Goal: Find specific page/section: Find specific page/section

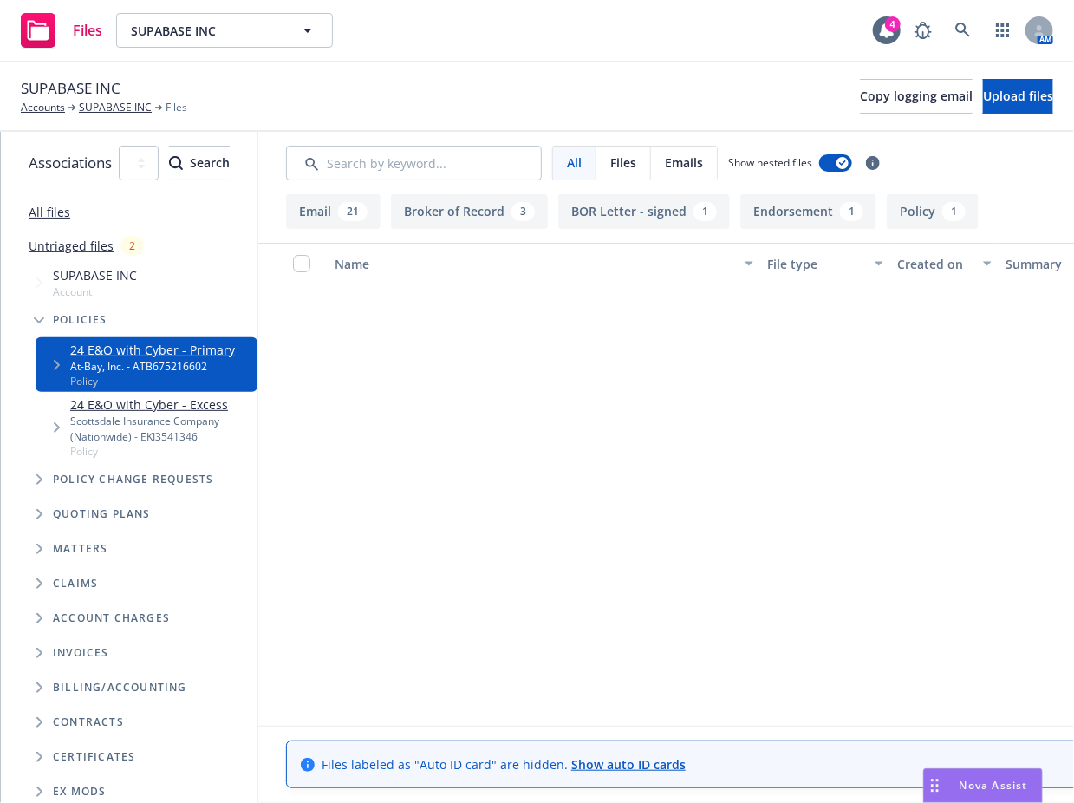
scroll to position [1387, 0]
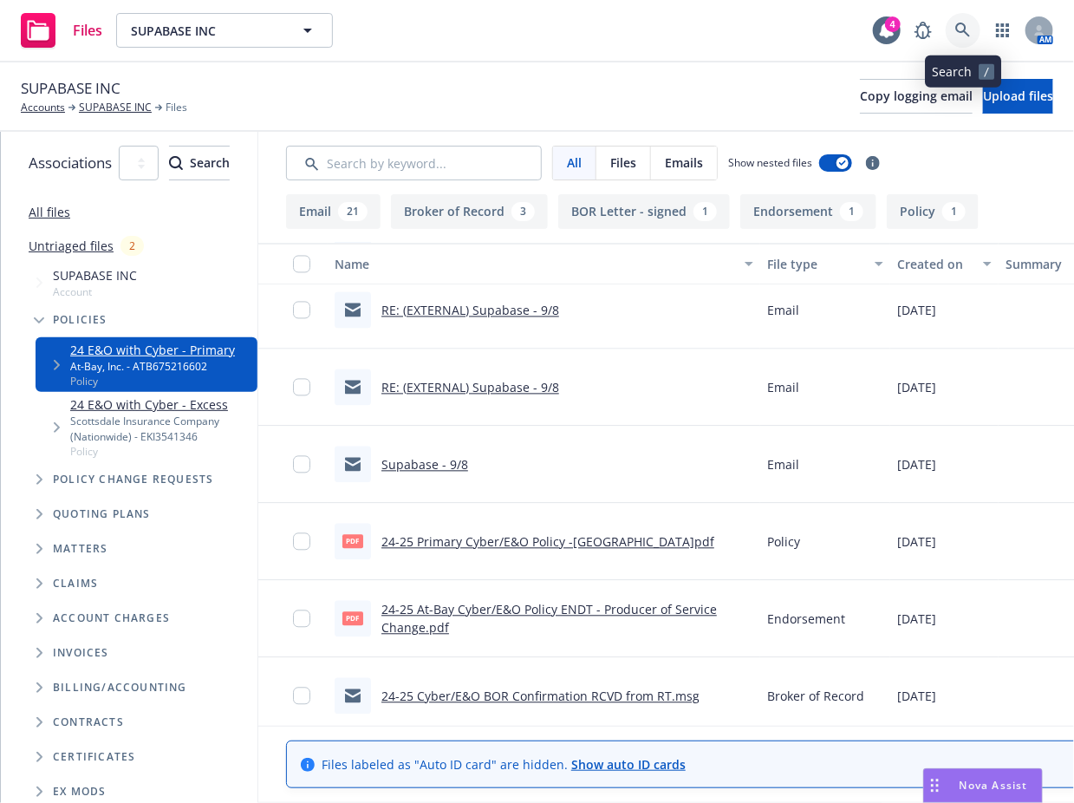
click at [964, 27] on icon at bounding box center [964, 31] width 16 height 16
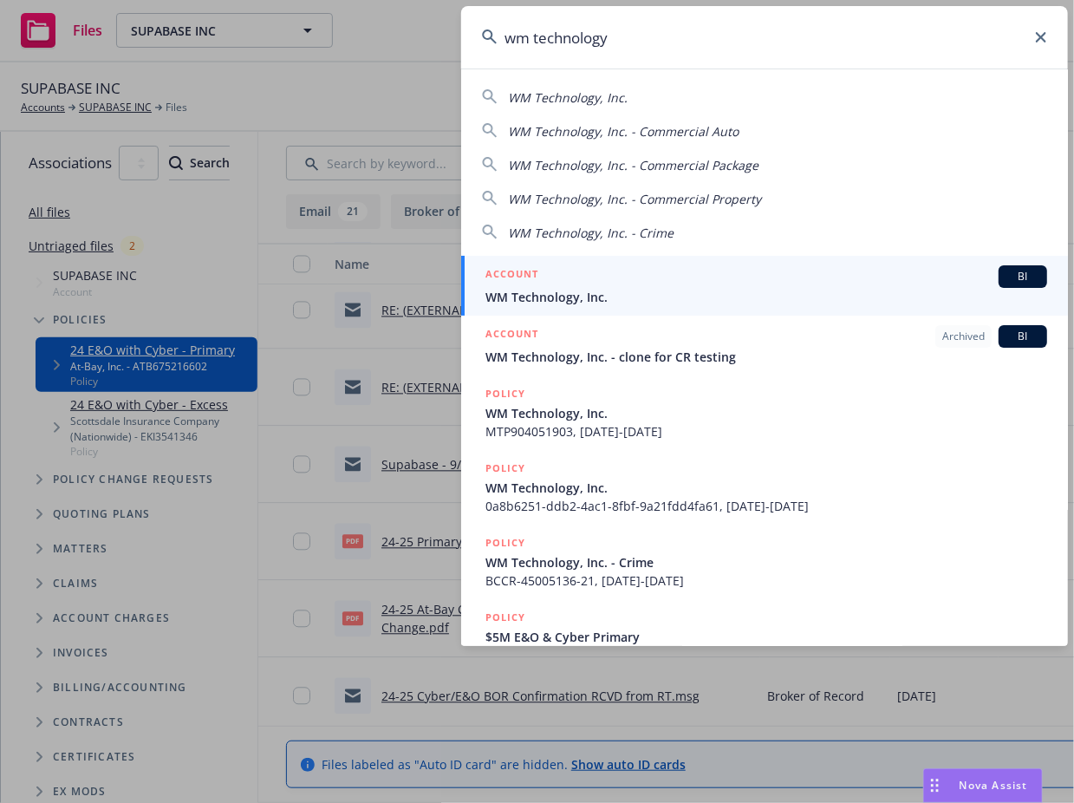
type input "wm technology"
click at [622, 300] on span "WM Technology, Inc." at bounding box center [767, 297] width 562 height 18
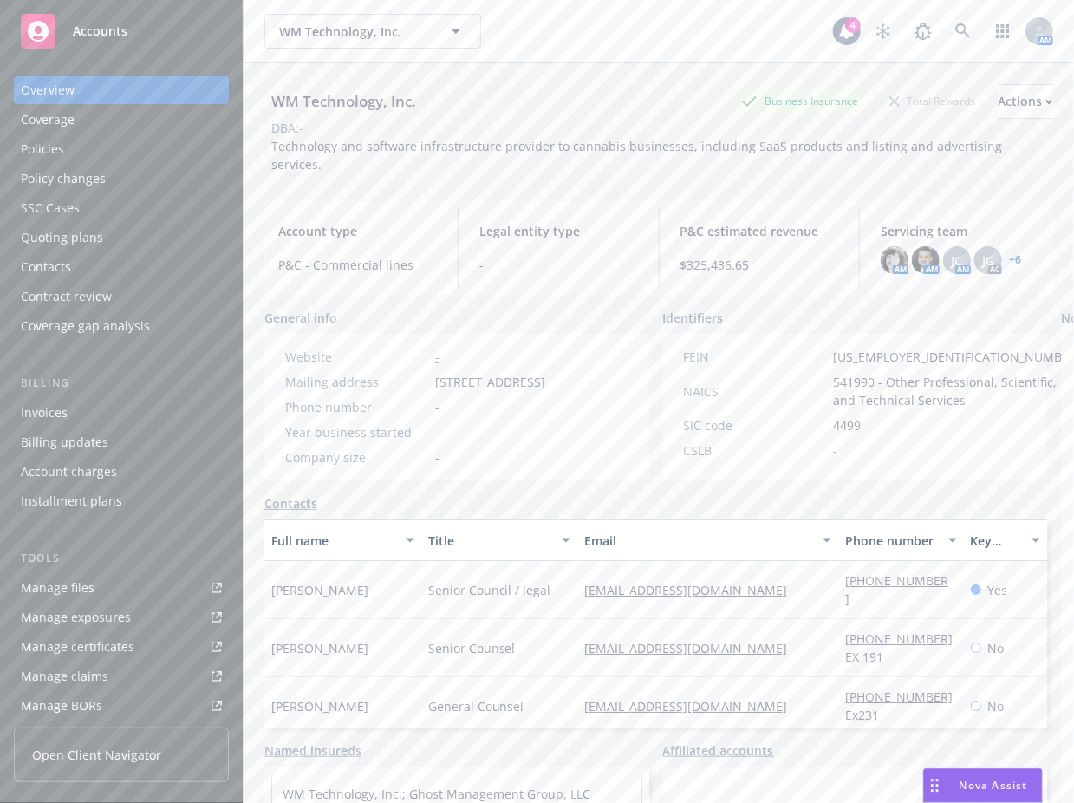
click at [117, 571] on div "Tools Manage files Manage exposures Manage certificates Manage claims Manage BO…" at bounding box center [121, 649] width 215 height 199
click at [113, 591] on link "Manage files" at bounding box center [121, 588] width 215 height 28
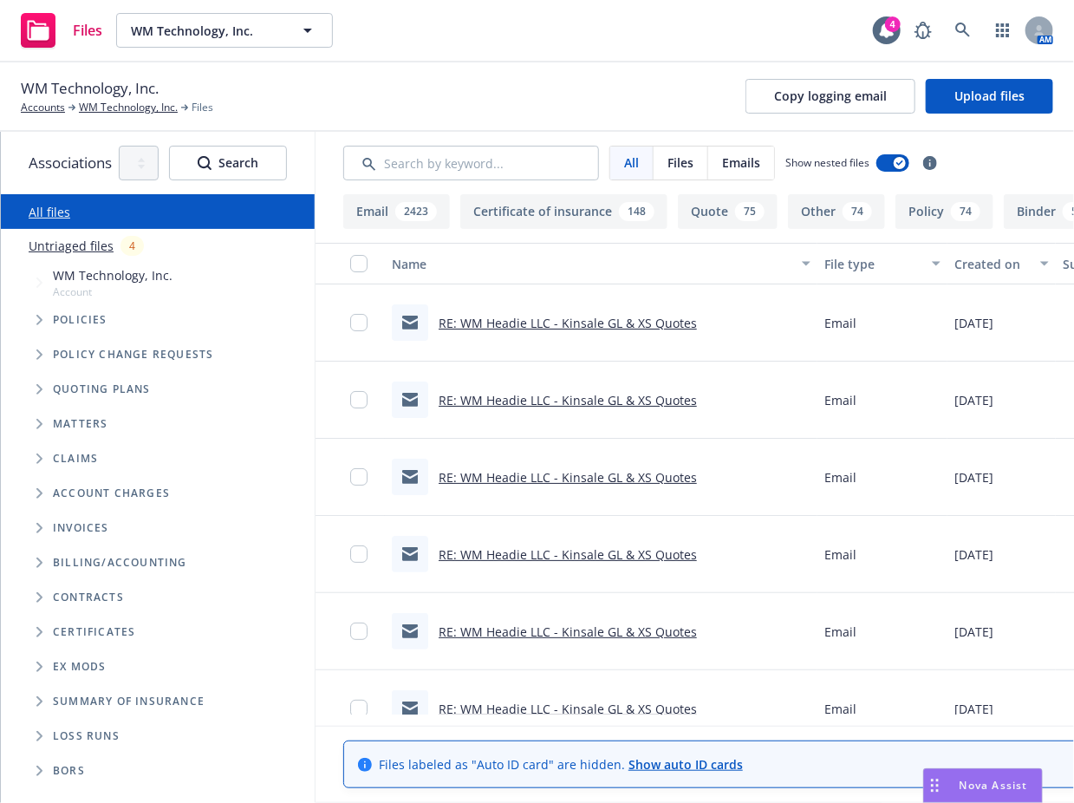
click at [31, 329] on span "Tree Example" at bounding box center [39, 320] width 28 height 28
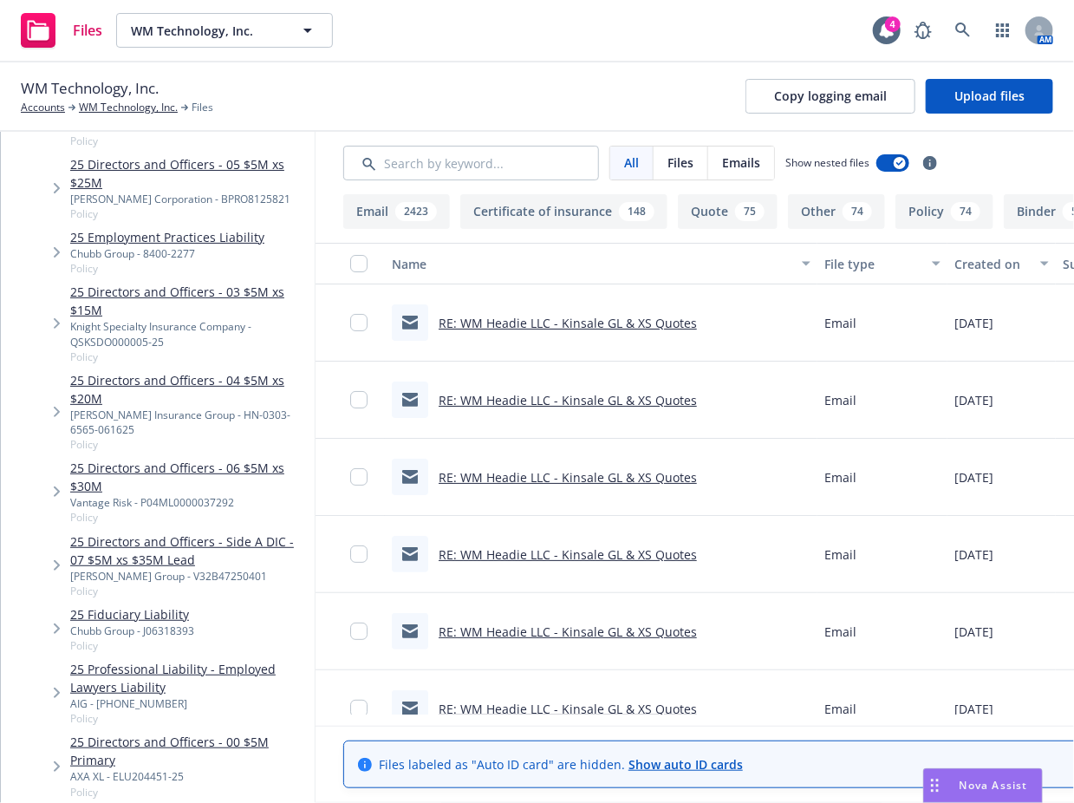
scroll to position [694, 0]
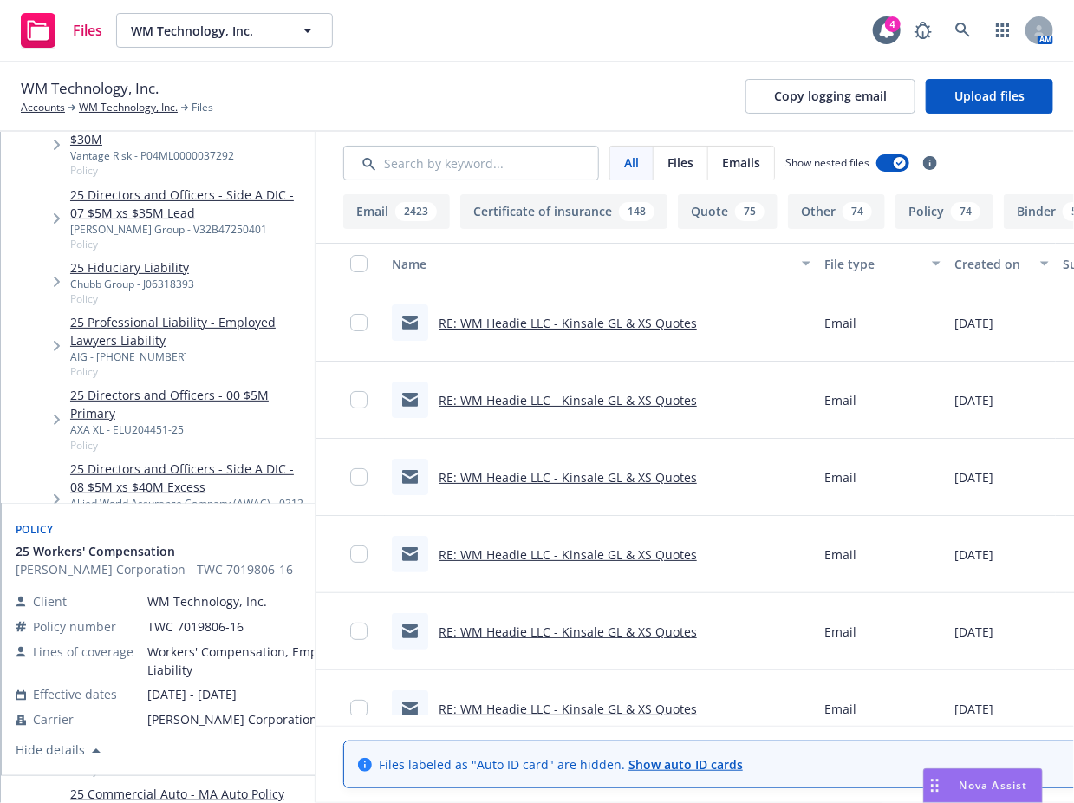
click at [151, 675] on link "25 Workers' Compensation" at bounding box center [187, 684] width 234 height 18
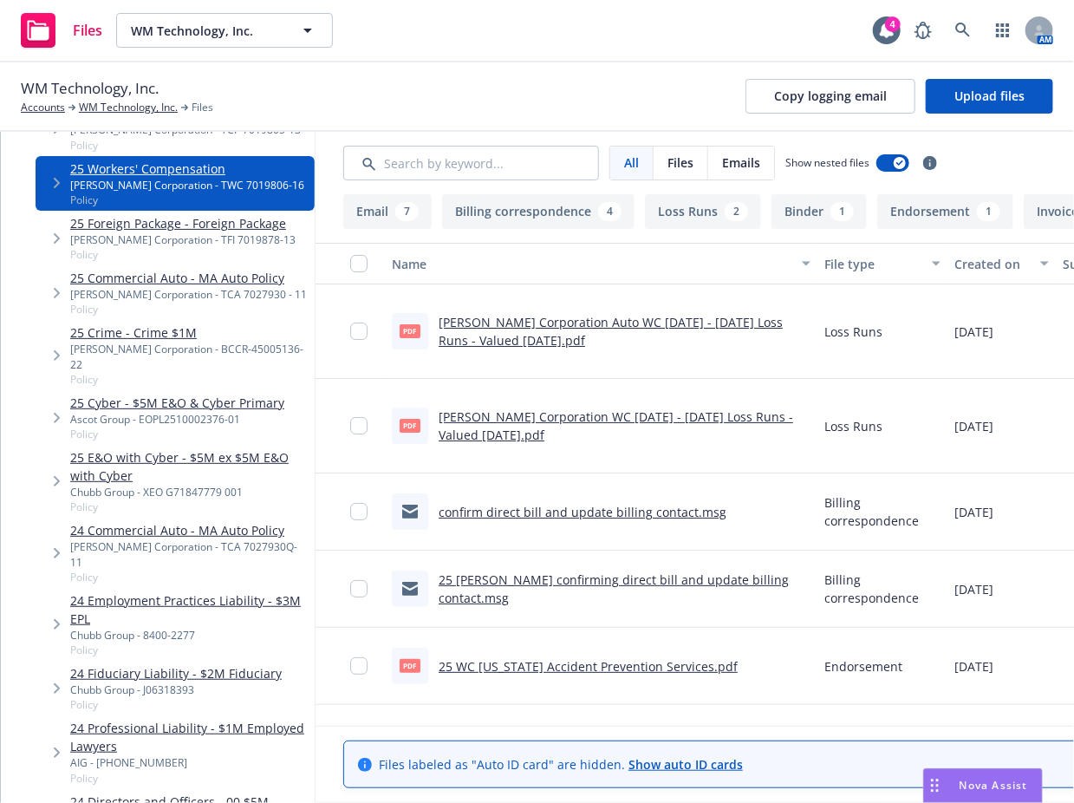
scroll to position [1197, 0]
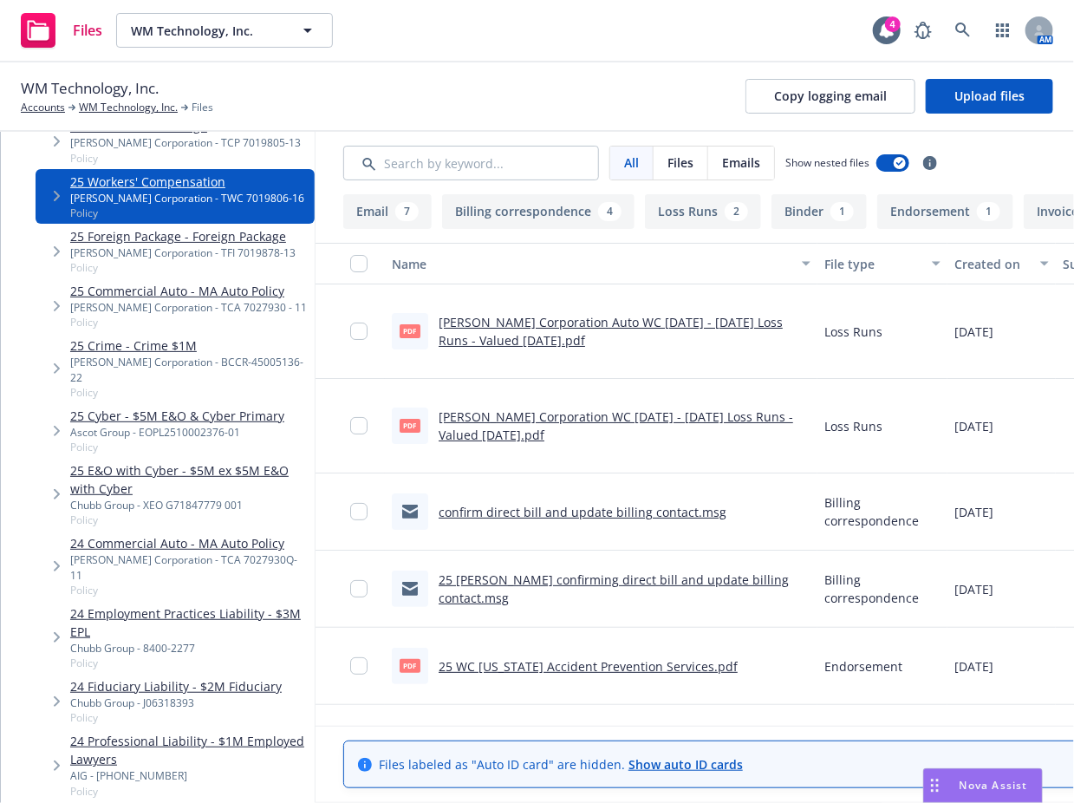
click at [601, 101] on div "WM Technology, Inc. Accounts WM Technology, Inc. Files Copy logging email Uploa…" at bounding box center [537, 96] width 1033 height 38
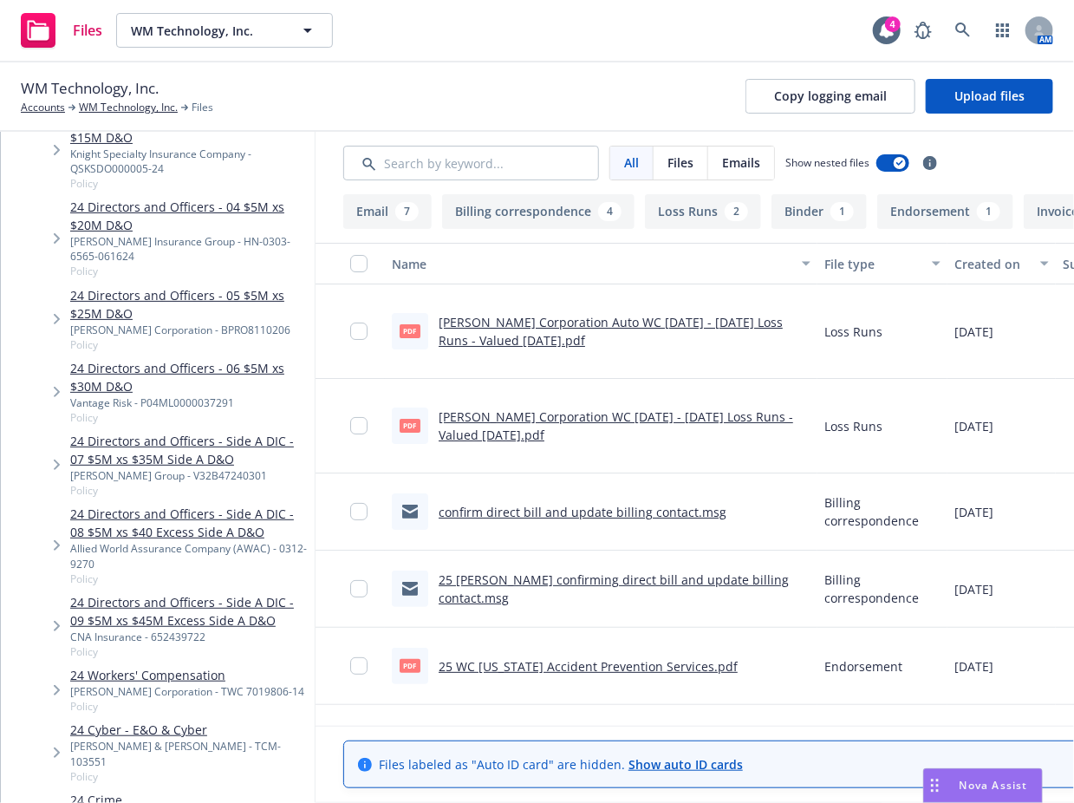
scroll to position [2161, 0]
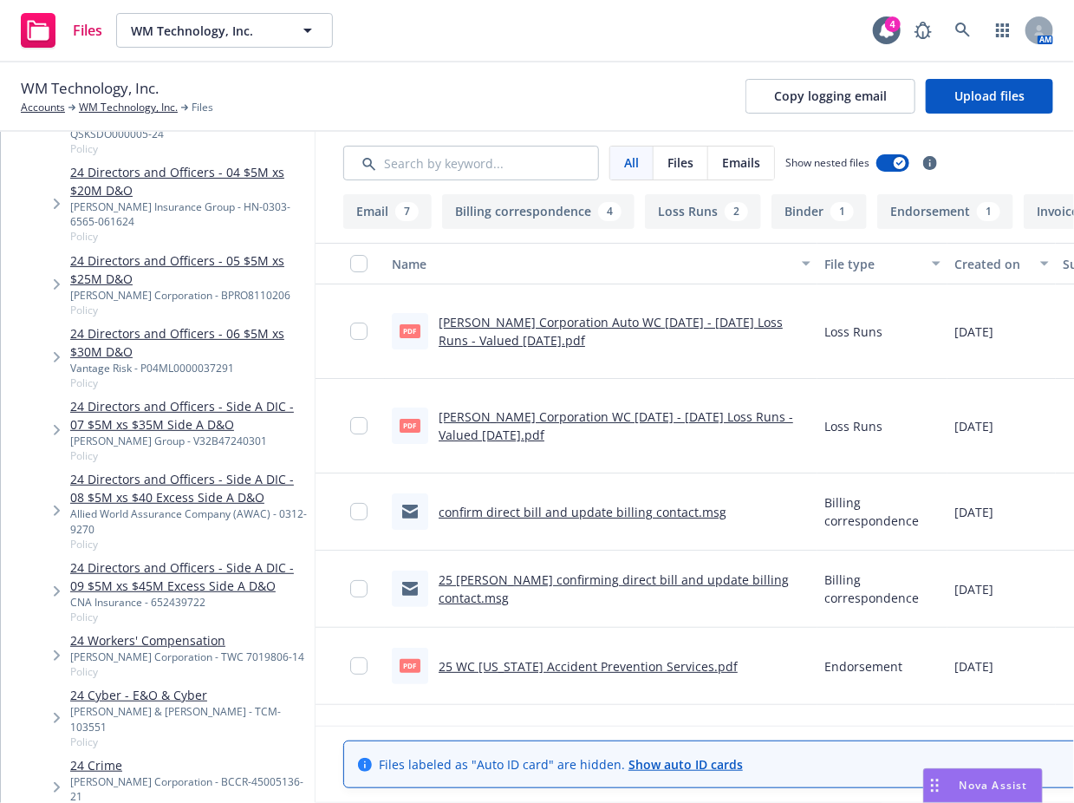
click at [182, 649] on div "W.R. Berkley Corporation - TWC 7019806-14" at bounding box center [187, 656] width 234 height 15
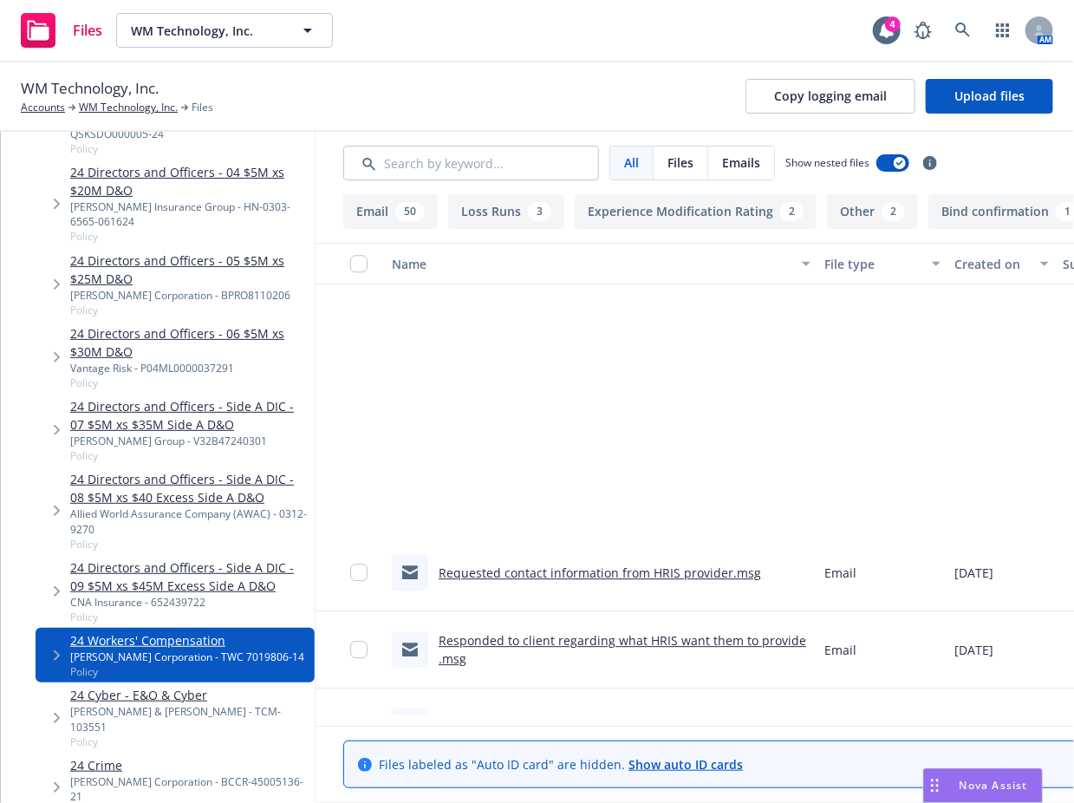
scroll to position [2081, 0]
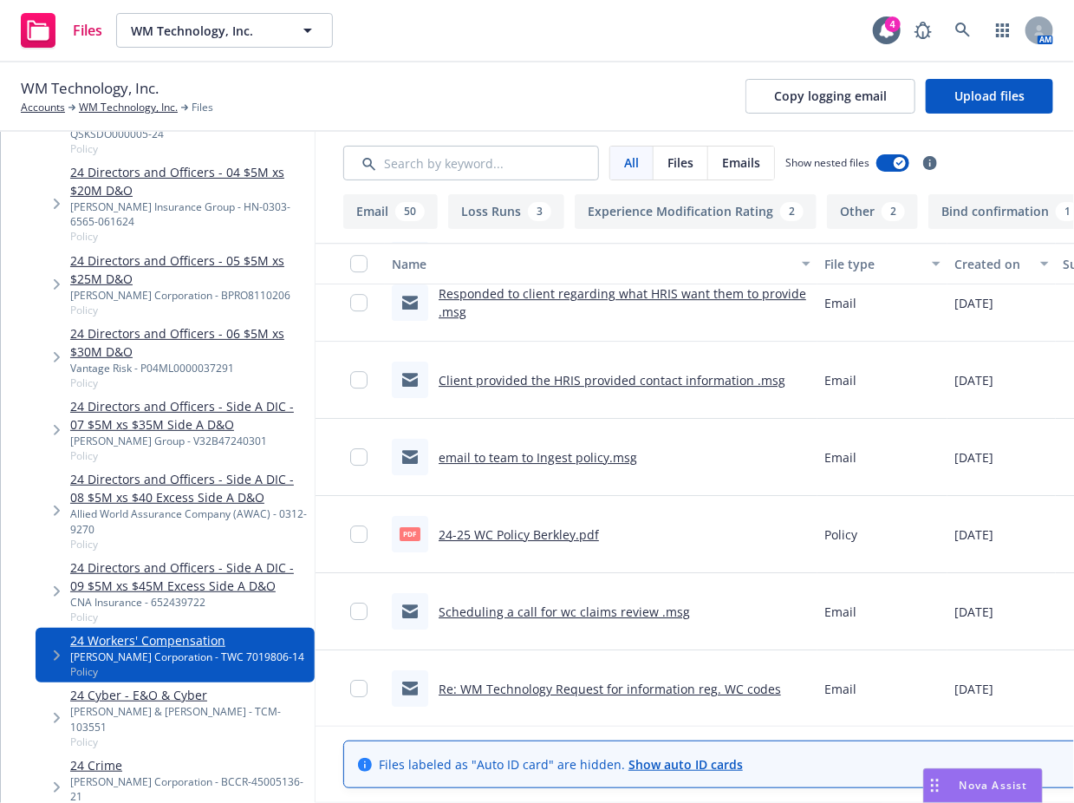
click at [591, 525] on div "24-25 WC Policy Berkley.pdf" at bounding box center [519, 534] width 160 height 18
click at [588, 532] on link "24-25 WC Policy Berkley.pdf" at bounding box center [519, 534] width 160 height 16
